Goal: Task Accomplishment & Management: Manage account settings

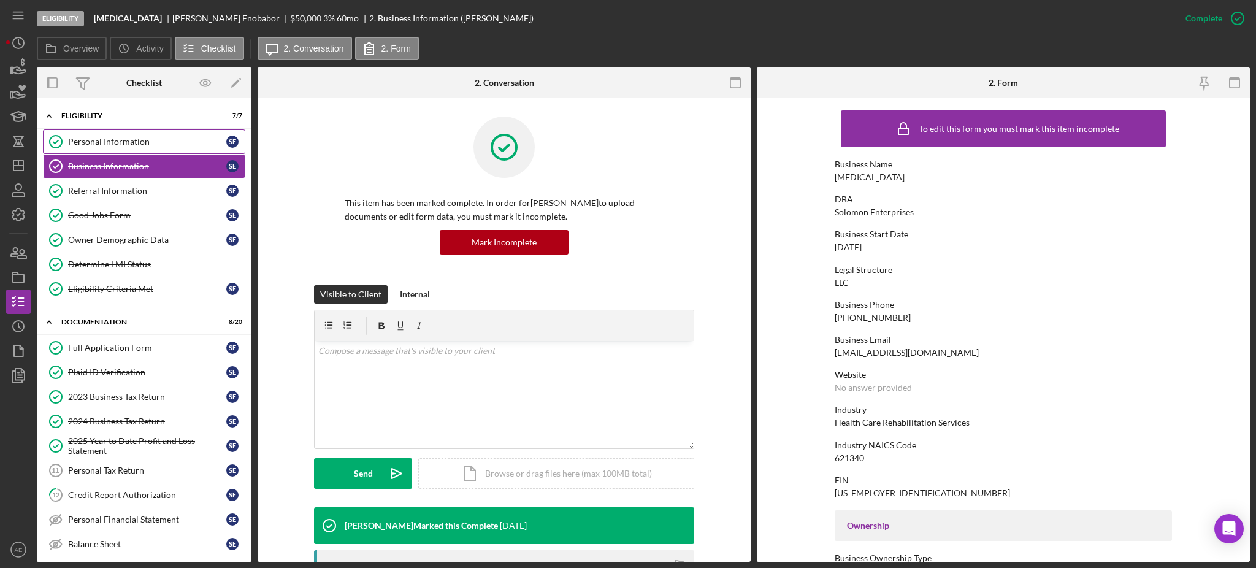
scroll to position [408, 0]
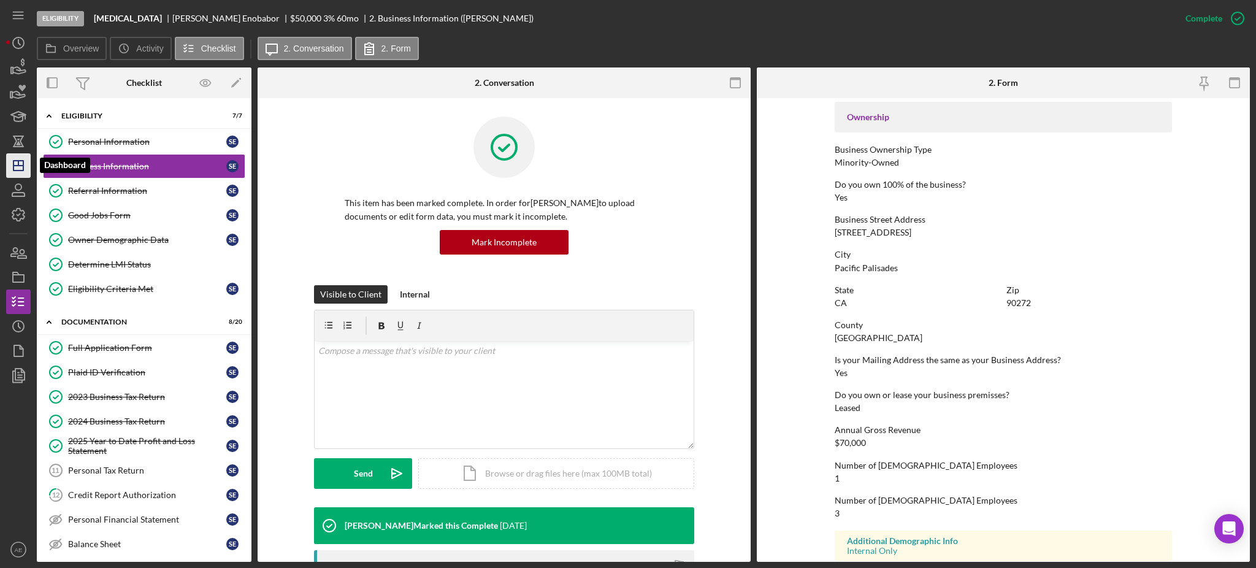
click at [23, 161] on polygon "button" at bounding box center [18, 166] width 10 height 10
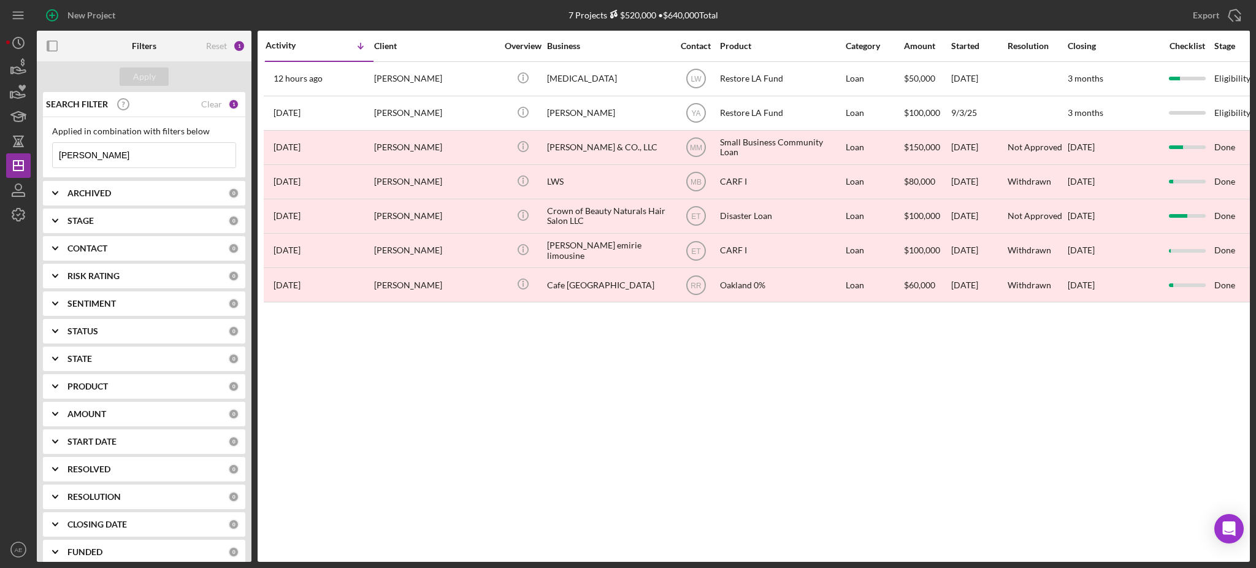
click at [155, 156] on input "[PERSON_NAME]" at bounding box center [144, 155] width 183 height 25
click at [154, 156] on input "[PERSON_NAME]" at bounding box center [144, 155] width 183 height 25
click at [116, 244] on div "CONTACT" at bounding box center [147, 248] width 161 height 10
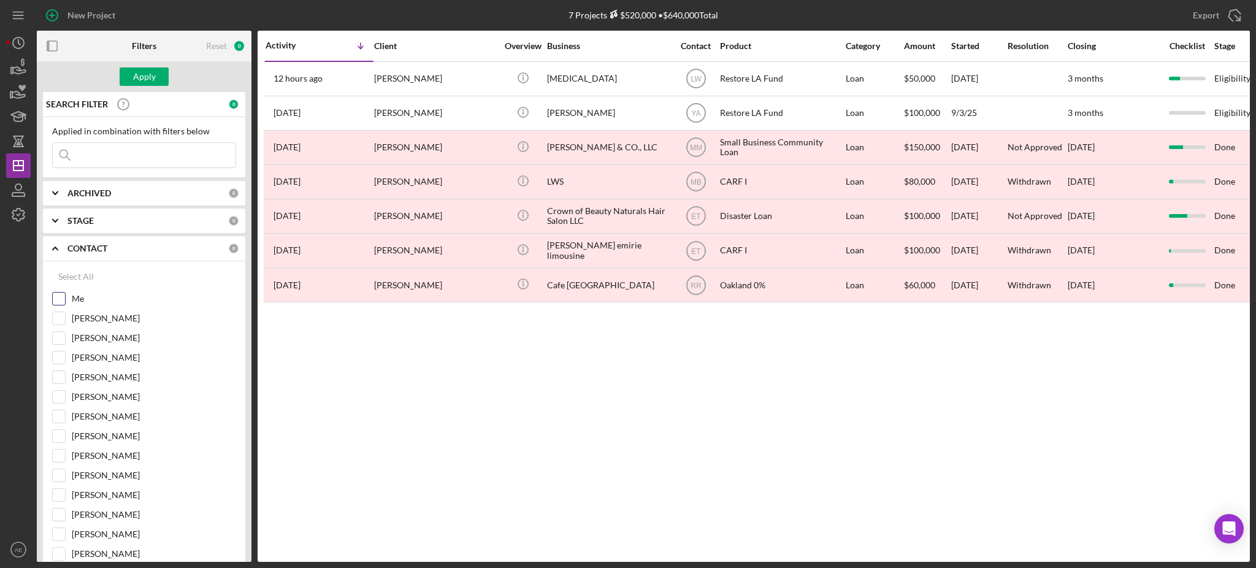
click at [59, 303] on input "Me" at bounding box center [59, 298] width 12 height 12
checkbox input "true"
click at [137, 75] on div "Apply" at bounding box center [144, 76] width 23 height 18
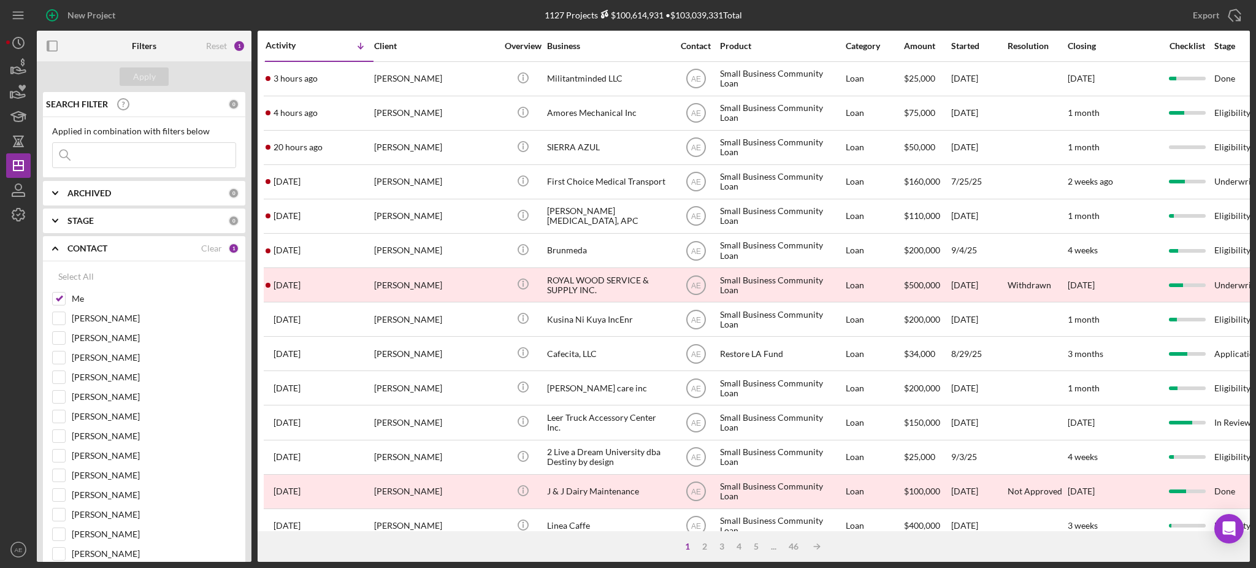
click at [87, 193] on b "ARCHIVED" at bounding box center [89, 193] width 44 height 10
click at [50, 264] on div "Select All Active Archived" at bounding box center [144, 246] width 202 height 80
click at [56, 265] on input "Archived" at bounding box center [59, 263] width 12 height 12
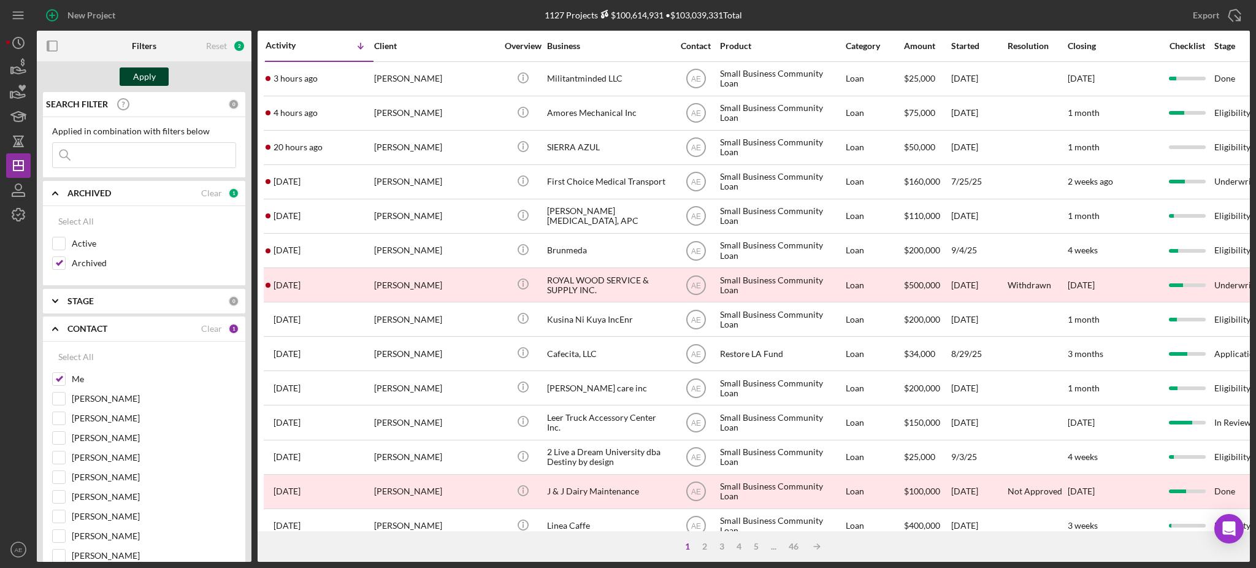
click at [134, 77] on div "Apply" at bounding box center [144, 76] width 23 height 18
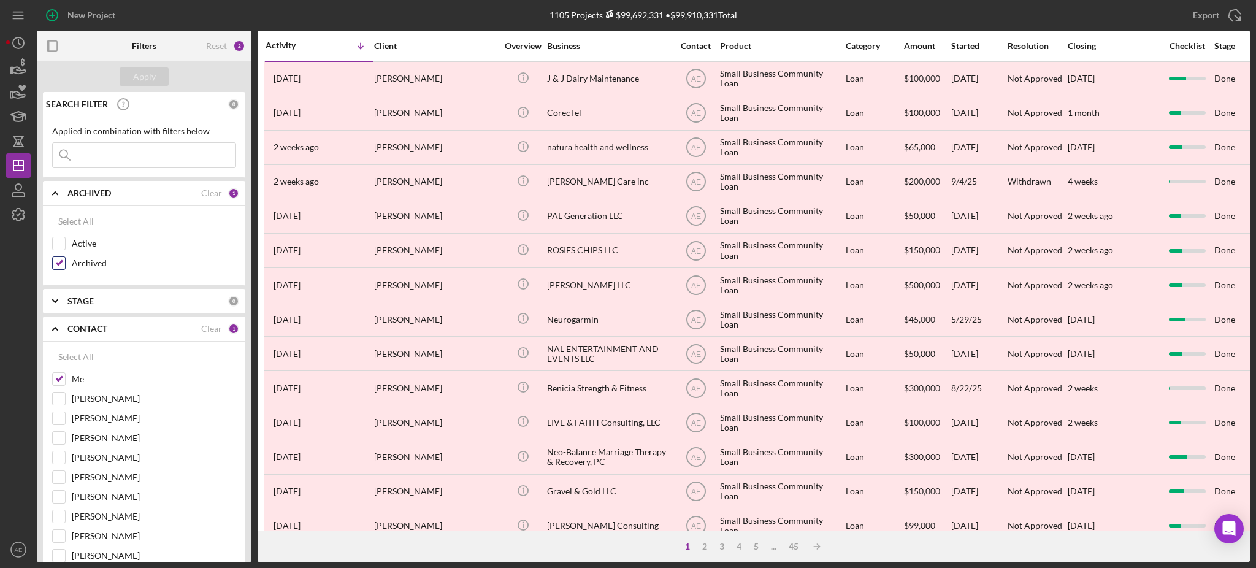
click at [60, 262] on input "Archived" at bounding box center [59, 263] width 12 height 12
checkbox input "false"
drag, startPoint x: 61, startPoint y: 243, endPoint x: 105, endPoint y: 189, distance: 70.2
click at [61, 243] on input "Active" at bounding box center [59, 243] width 12 height 12
checkbox input "true"
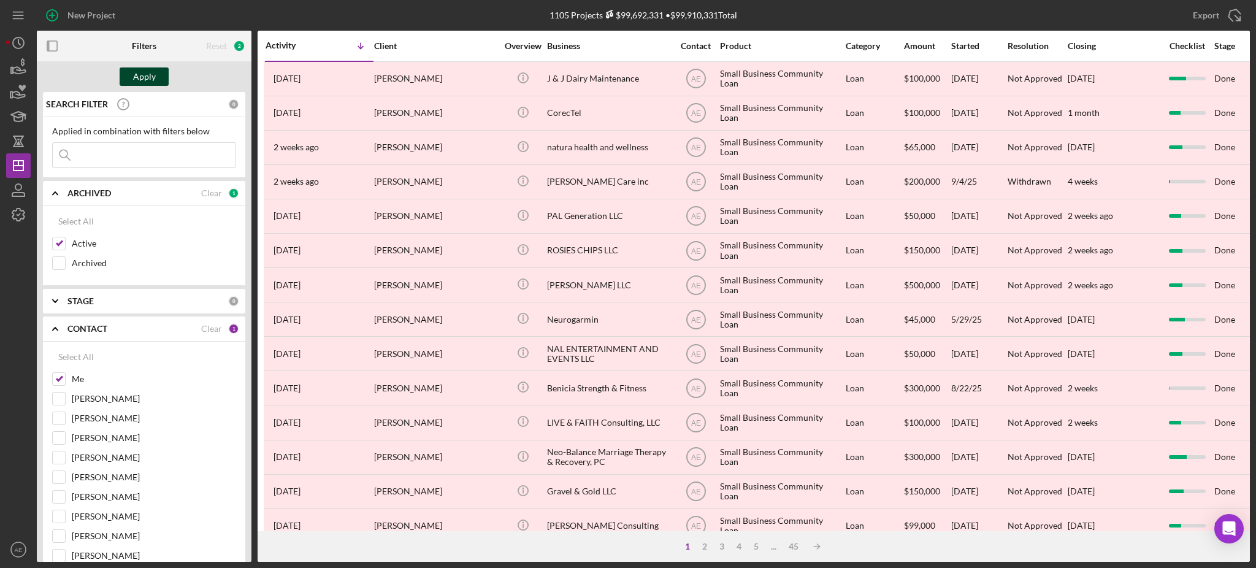
click at [154, 79] on div "Apply" at bounding box center [144, 76] width 23 height 18
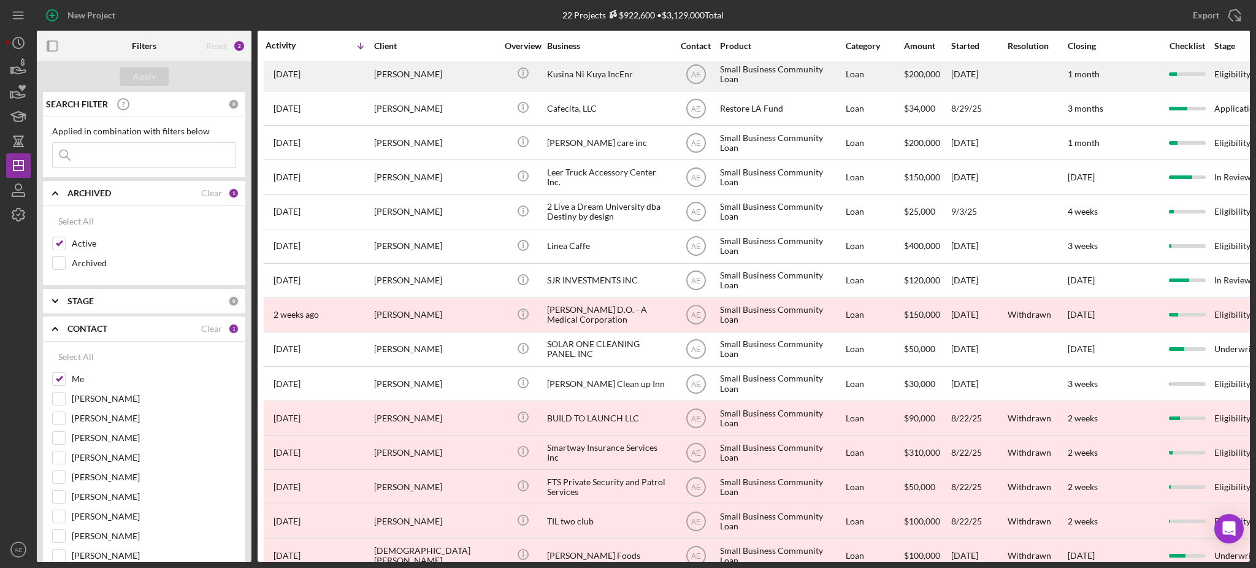
scroll to position [278, 0]
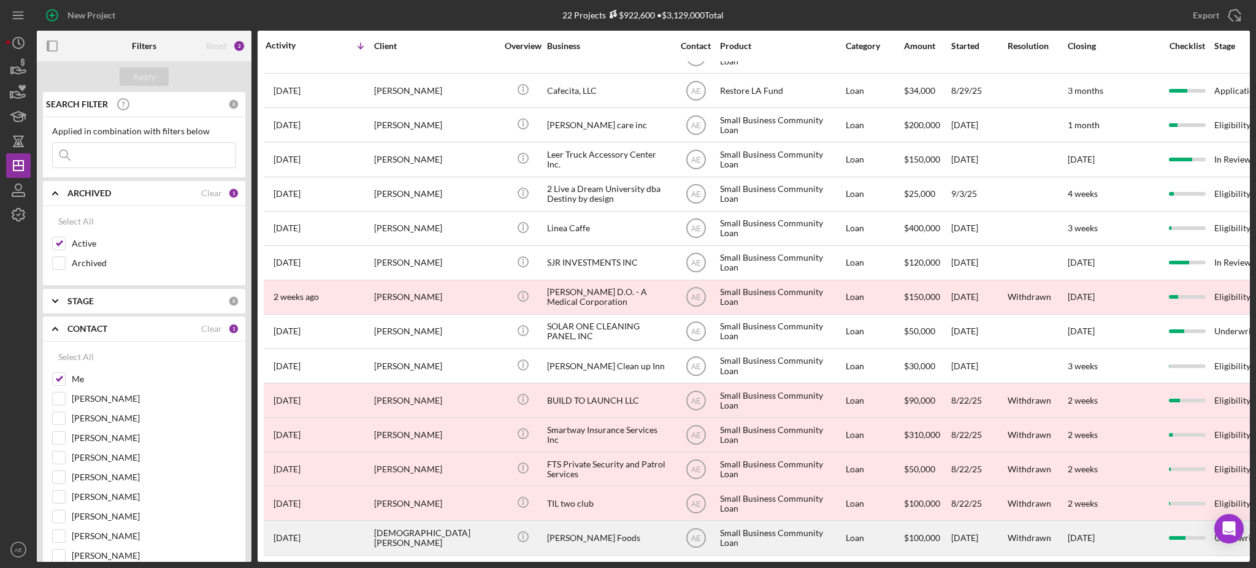
click at [598, 530] on div "[PERSON_NAME] Foods" at bounding box center [608, 537] width 123 height 32
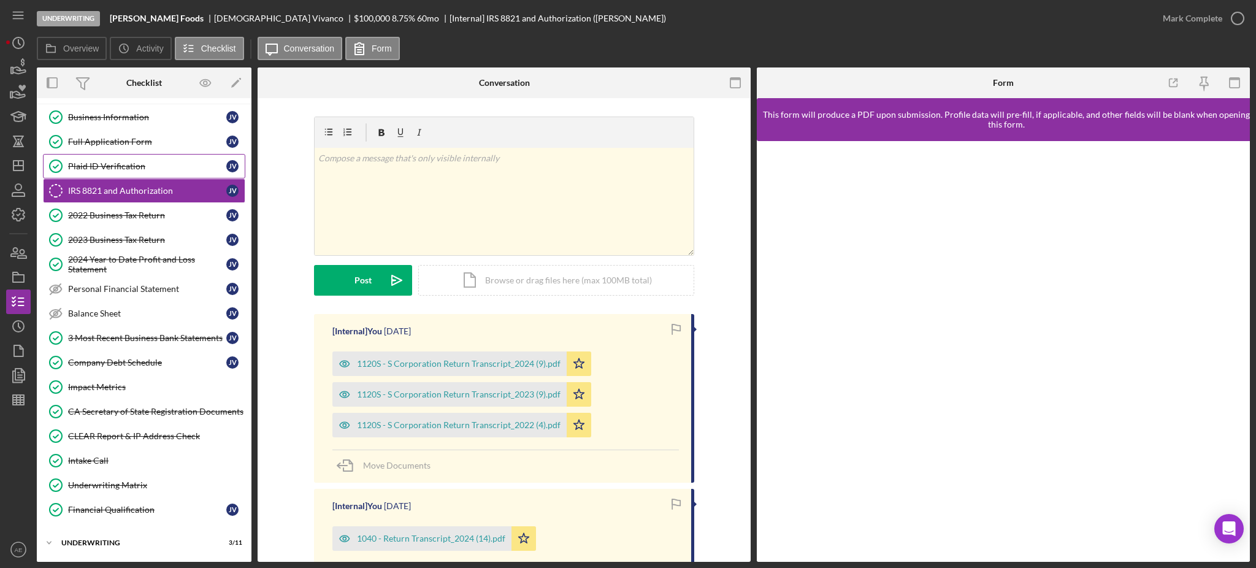
scroll to position [80, 0]
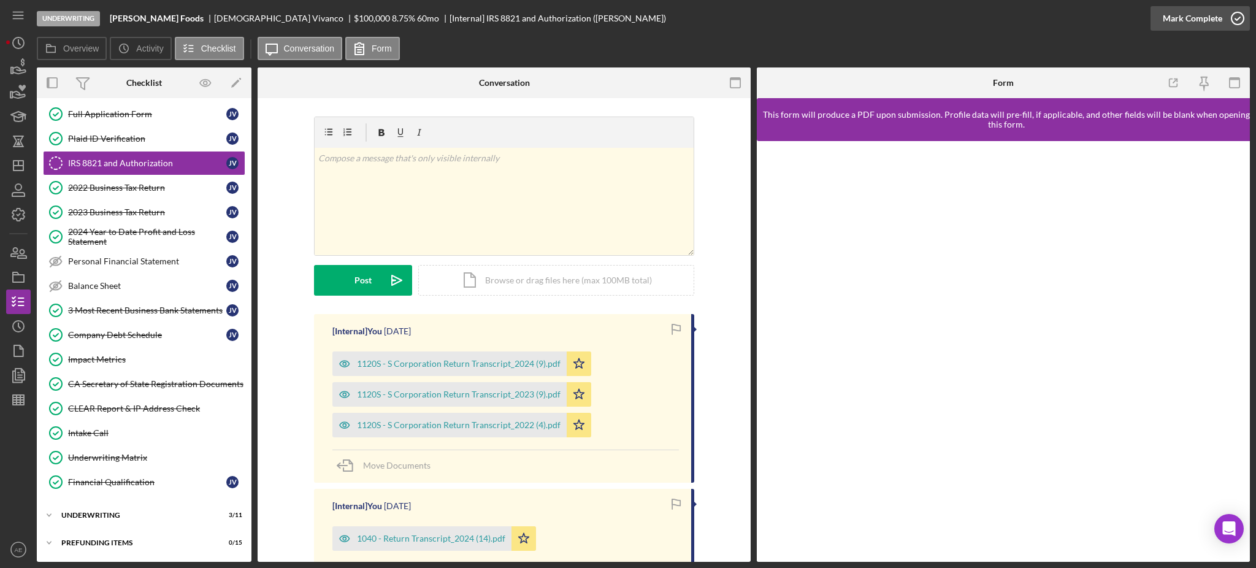
click at [1199, 9] on div "Mark Complete" at bounding box center [1192, 18] width 59 height 25
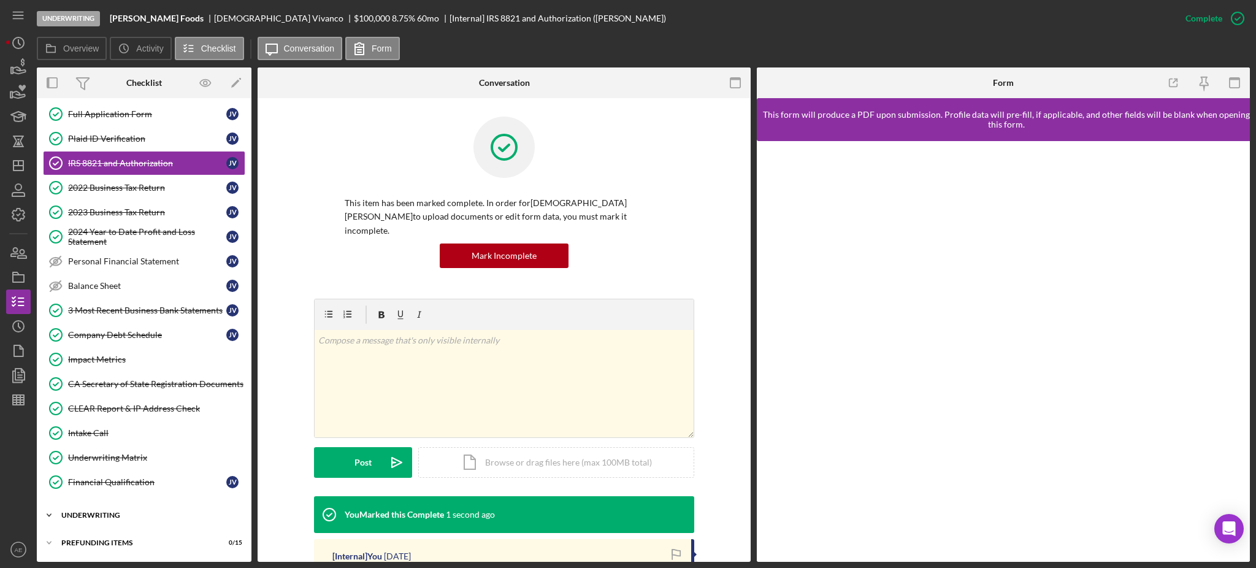
click at [88, 513] on div "Underwriting" at bounding box center [148, 514] width 175 height 7
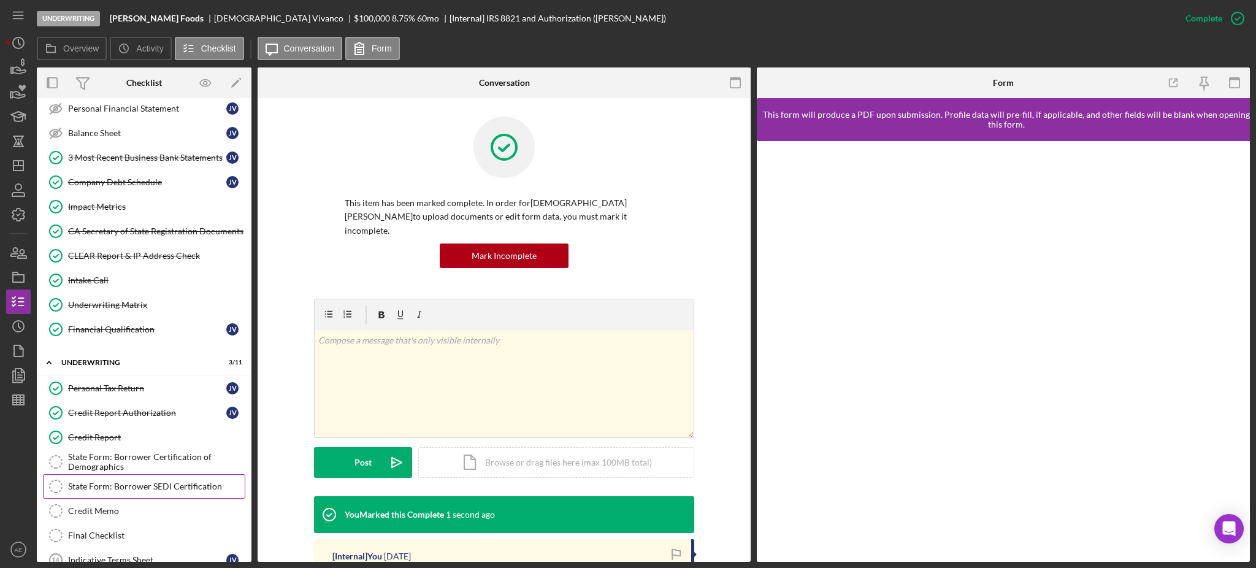
scroll to position [357, 0]
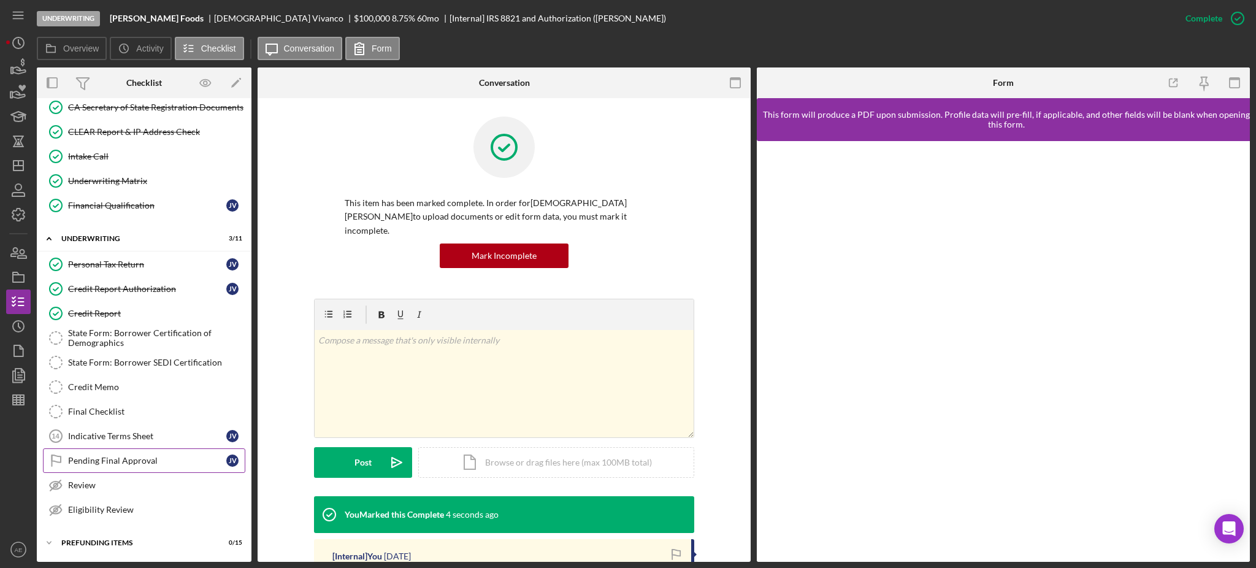
click at [130, 458] on div "Pending Final Approval" at bounding box center [147, 461] width 158 height 10
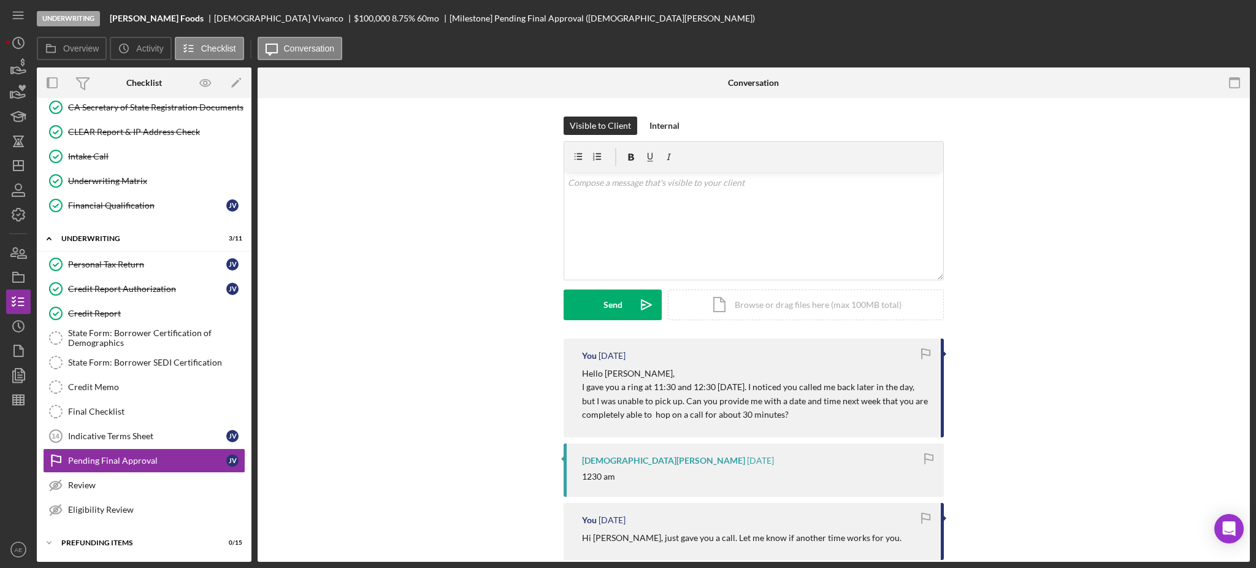
scroll to position [357, 0]
click at [651, 122] on div "Internal" at bounding box center [664, 126] width 30 height 18
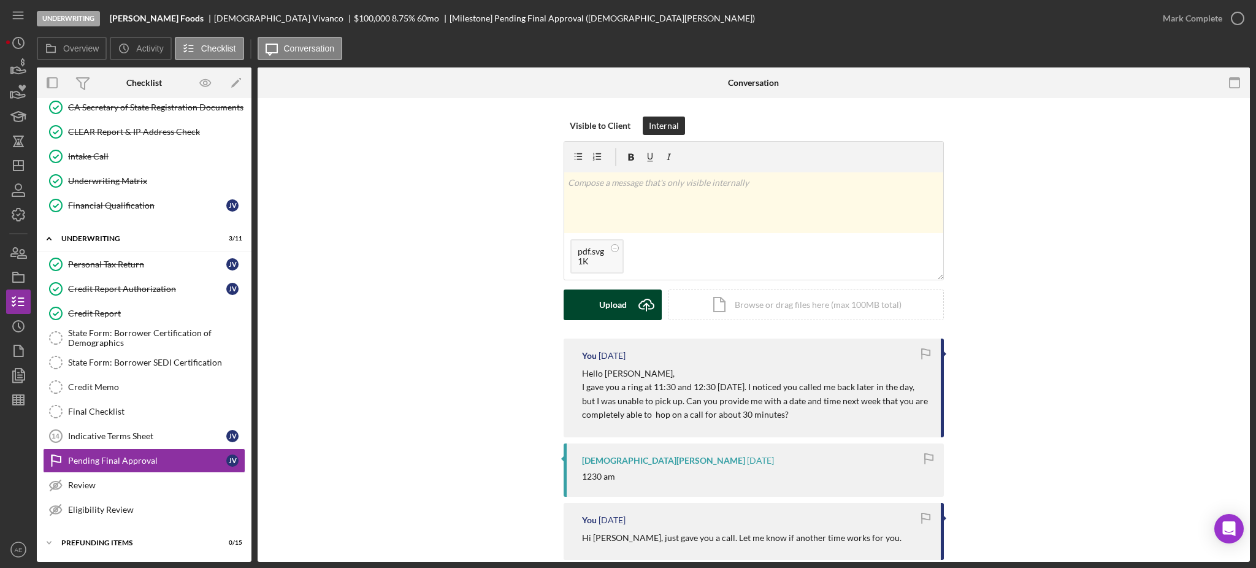
click at [621, 305] on div "Upload" at bounding box center [613, 304] width 28 height 31
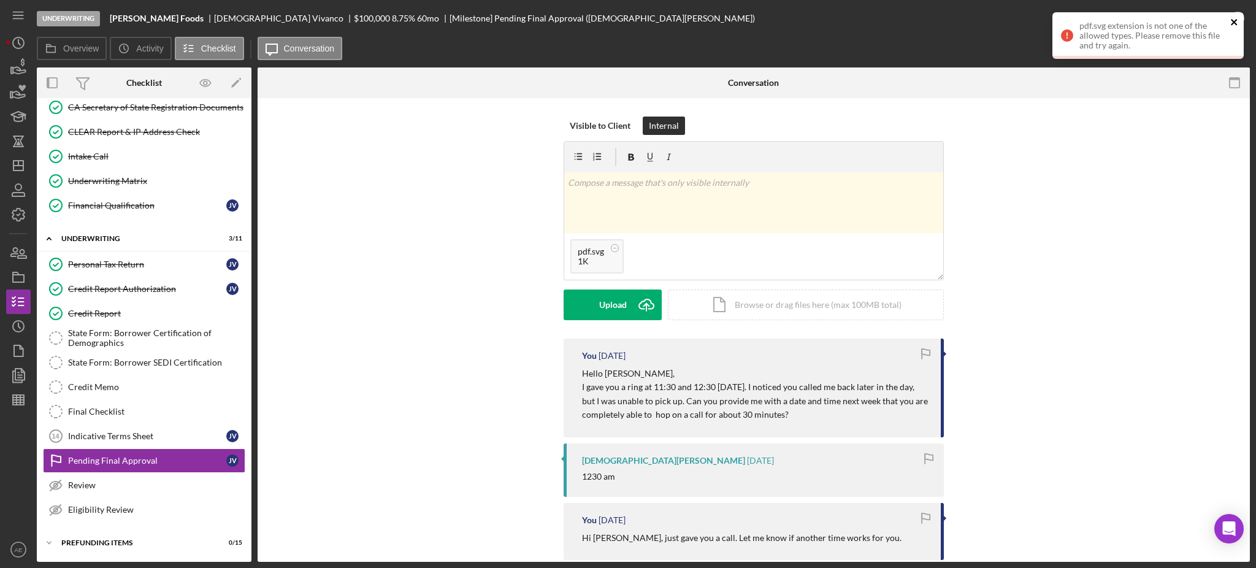
click at [1231, 18] on icon "close" at bounding box center [1234, 22] width 9 height 10
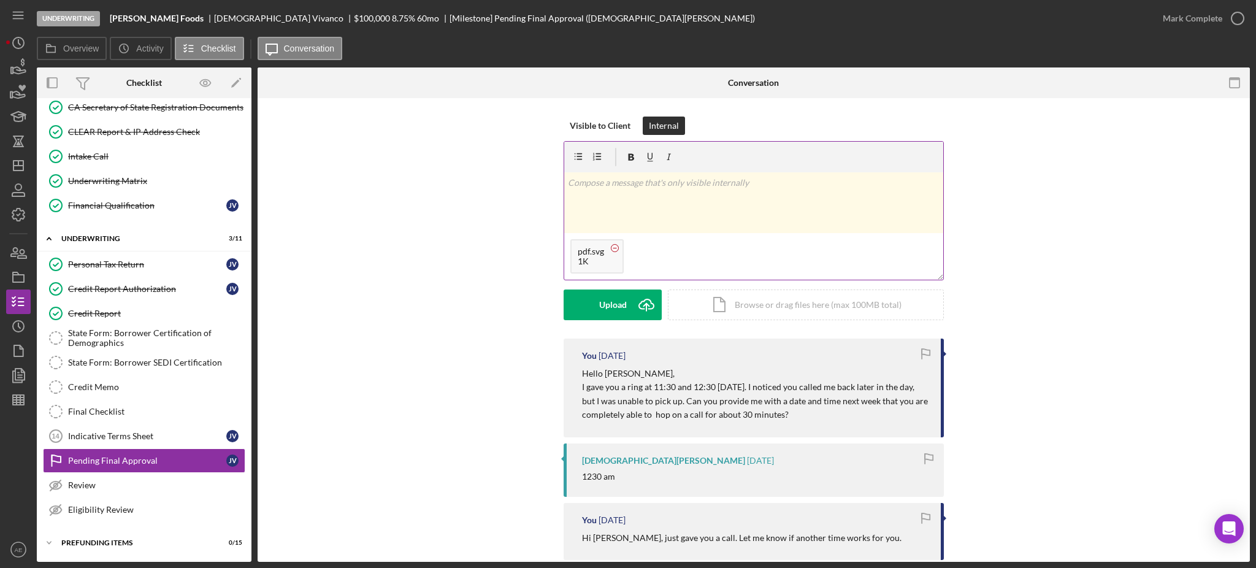
click at [611, 247] on circle at bounding box center [614, 247] width 7 height 7
click at [607, 302] on div "Upload" at bounding box center [613, 304] width 28 height 31
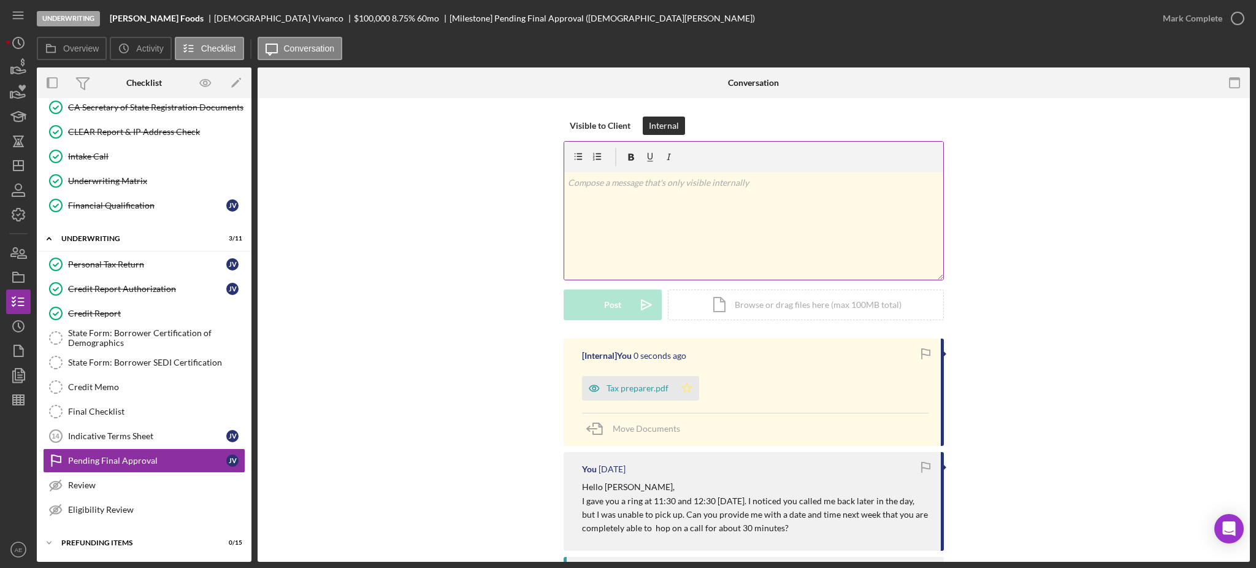
click at [675, 389] on icon "Icon/Star" at bounding box center [687, 388] width 25 height 25
click at [12, 162] on icon "Icon/Dashboard" at bounding box center [18, 165] width 31 height 31
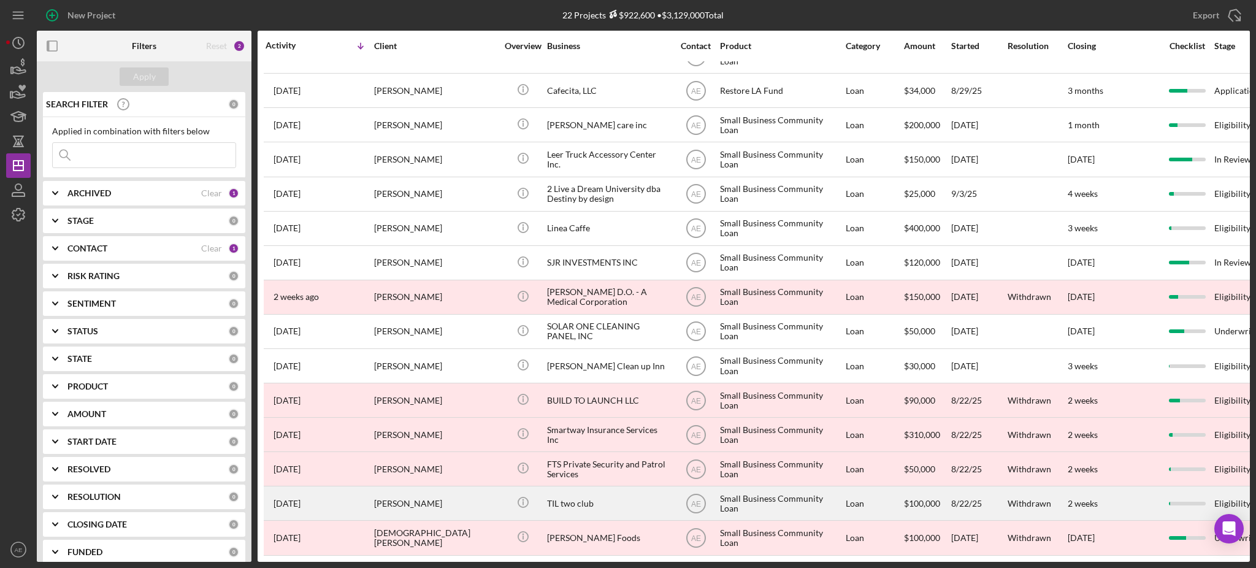
scroll to position [196, 0]
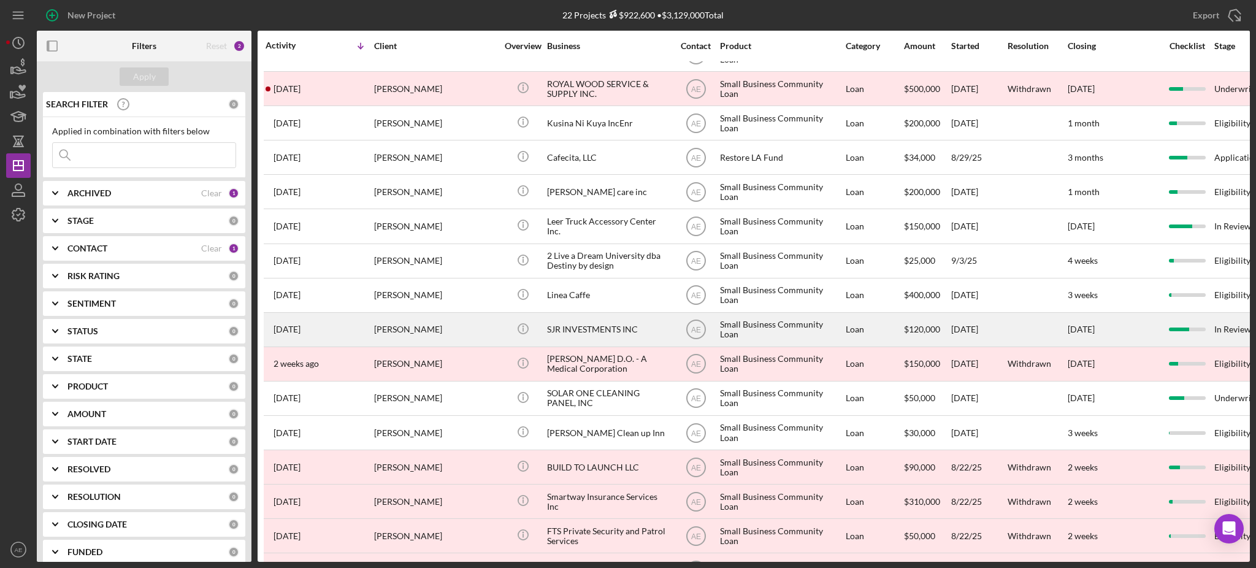
click at [584, 338] on div "SJR INVESTMENTS INC" at bounding box center [608, 329] width 123 height 32
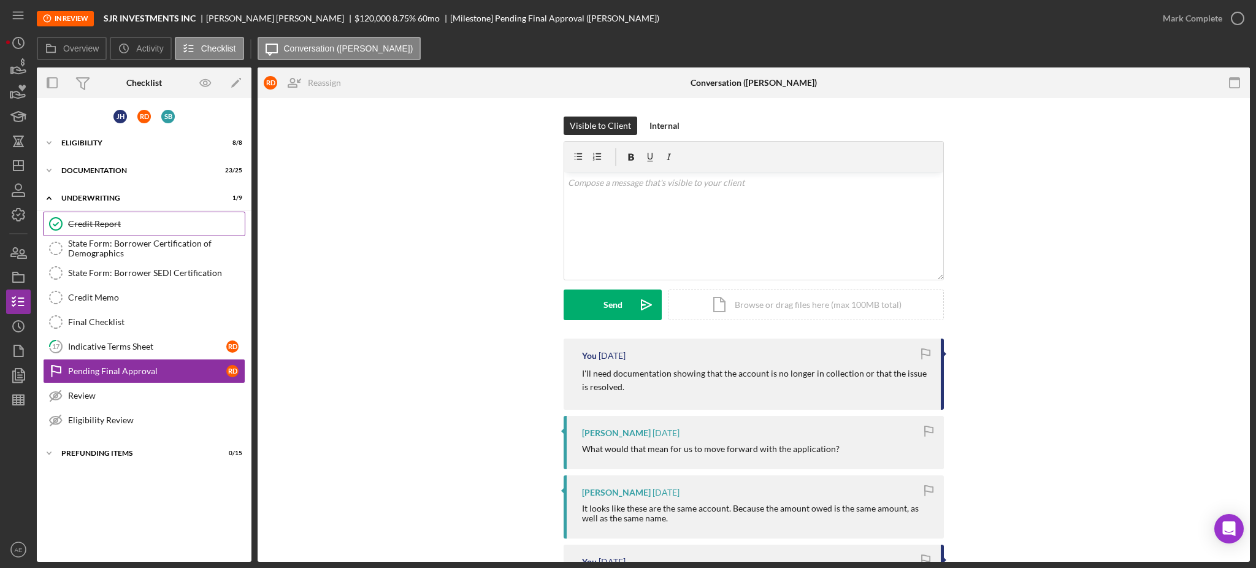
click at [131, 223] on div "Credit Report" at bounding box center [156, 224] width 177 height 10
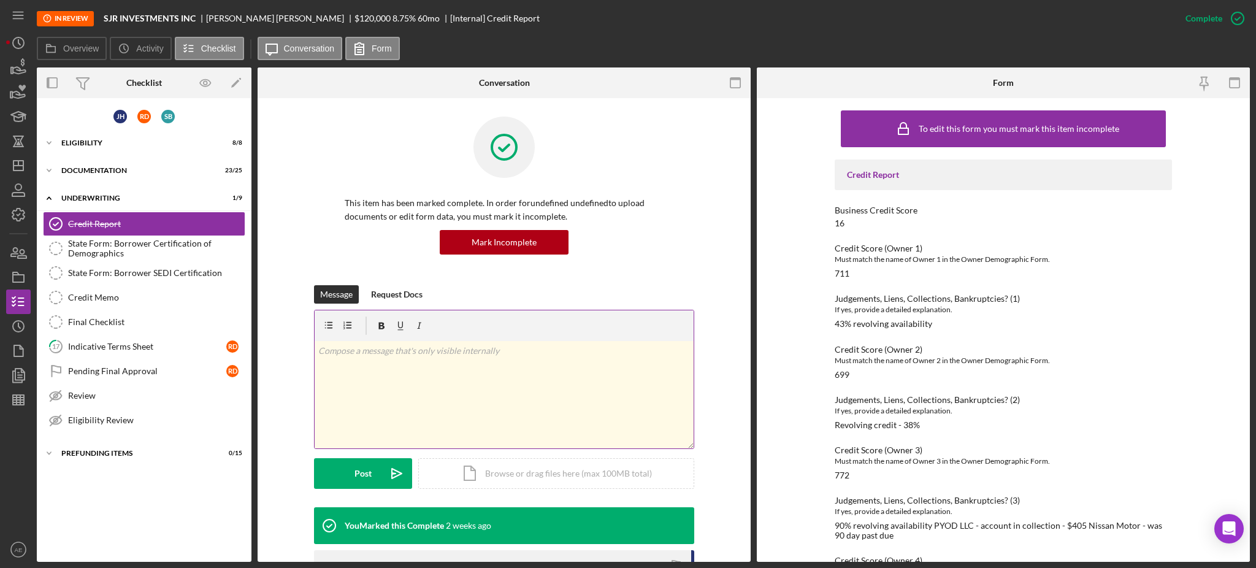
click at [474, 377] on div "v Color teal Color pink Remove color Add row above Add row below Add column bef…" at bounding box center [504, 394] width 379 height 107
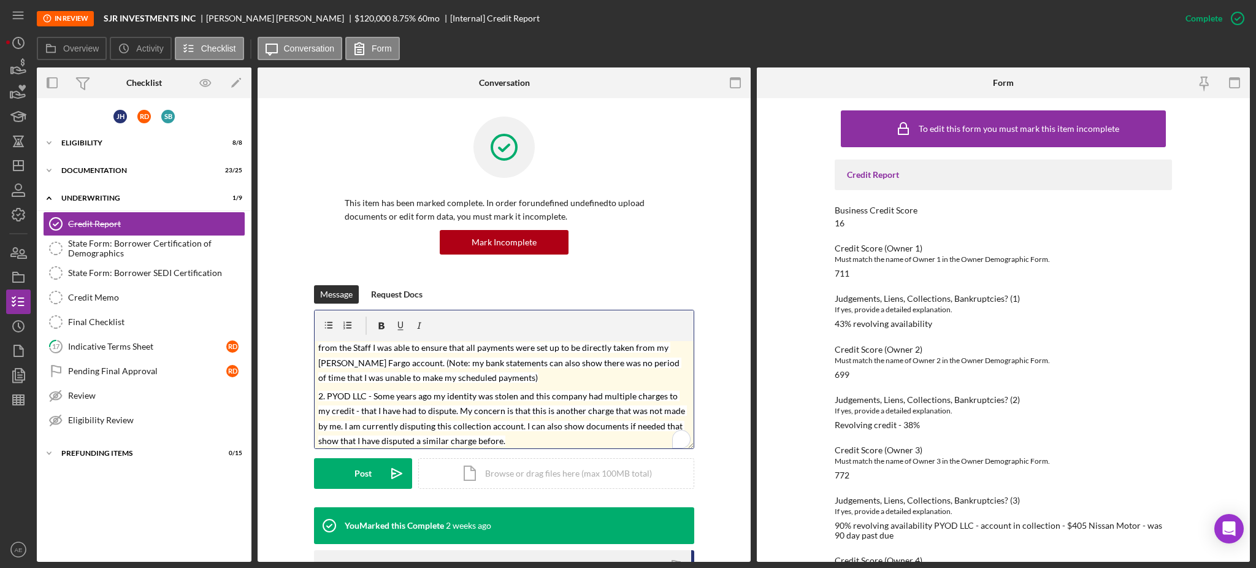
scroll to position [35, 0]
click at [355, 468] on div "Post" at bounding box center [362, 473] width 17 height 31
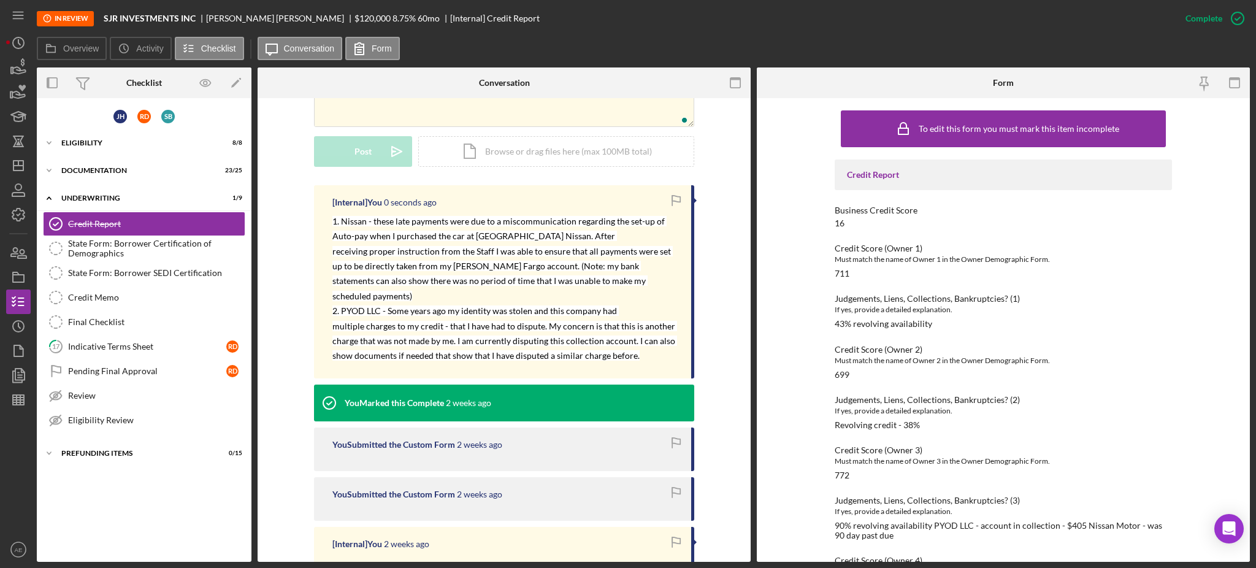
scroll to position [327, 0]
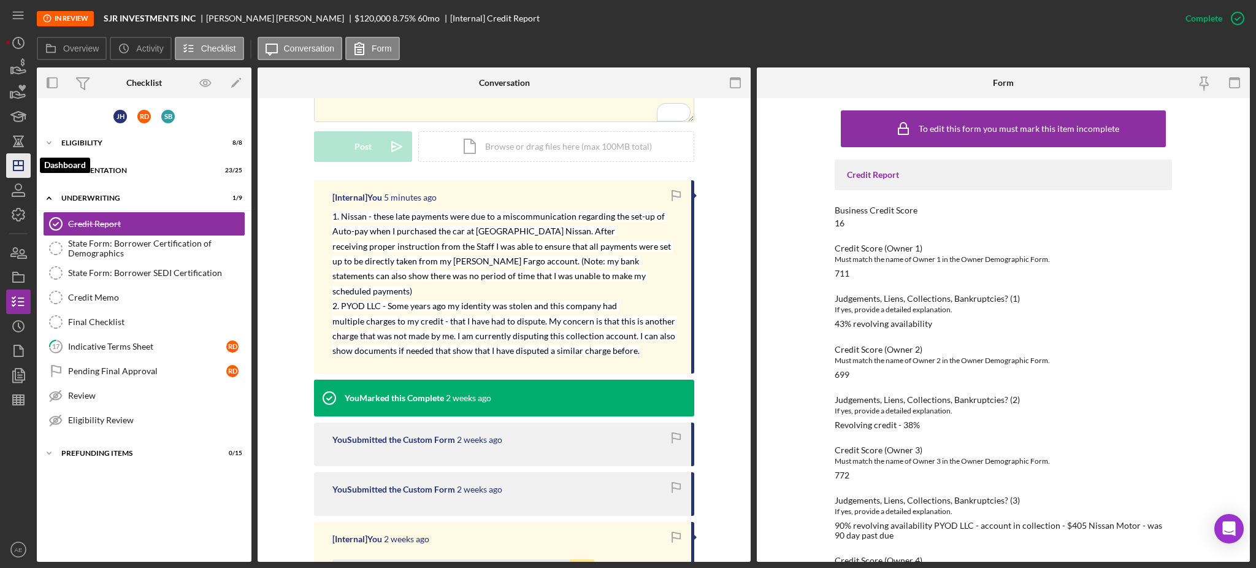
click at [17, 167] on icon "Icon/Dashboard" at bounding box center [18, 165] width 31 height 31
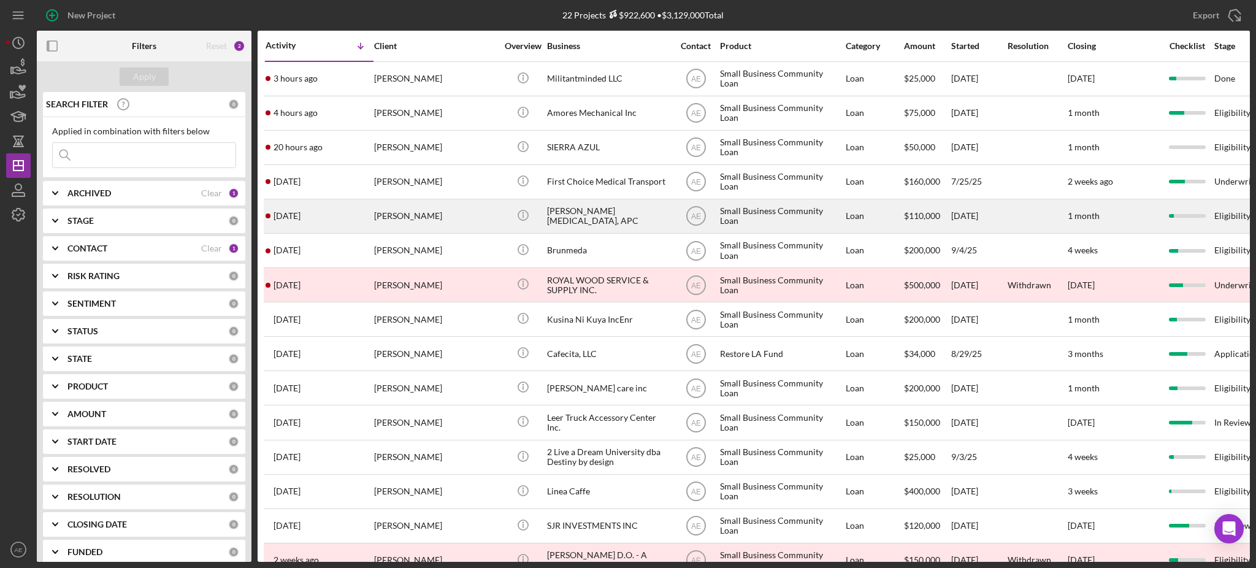
click at [593, 218] on div "[PERSON_NAME] [MEDICAL_DATA], APC" at bounding box center [608, 216] width 123 height 32
